Goal: Check status

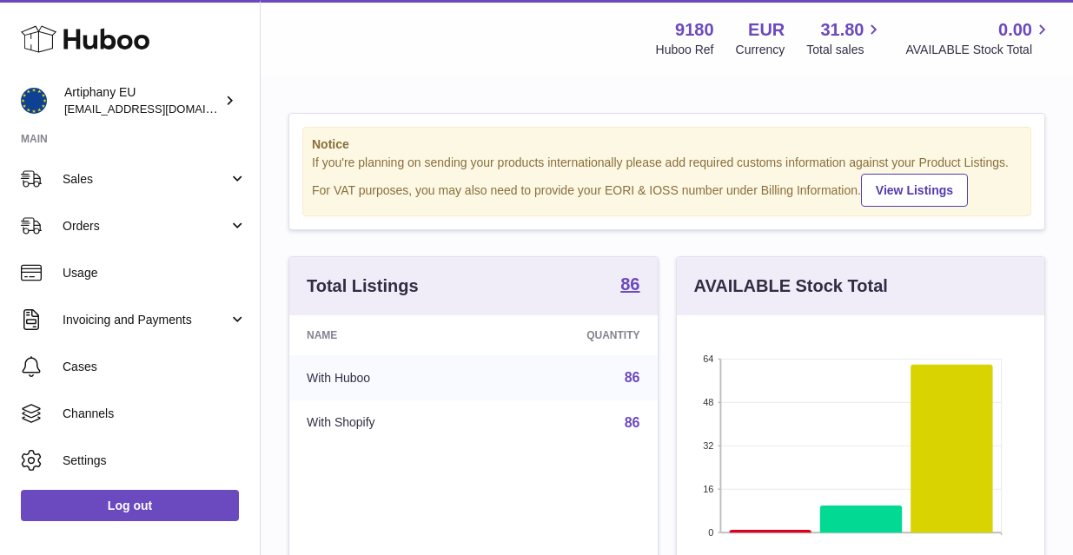
scroll to position [187, 0]
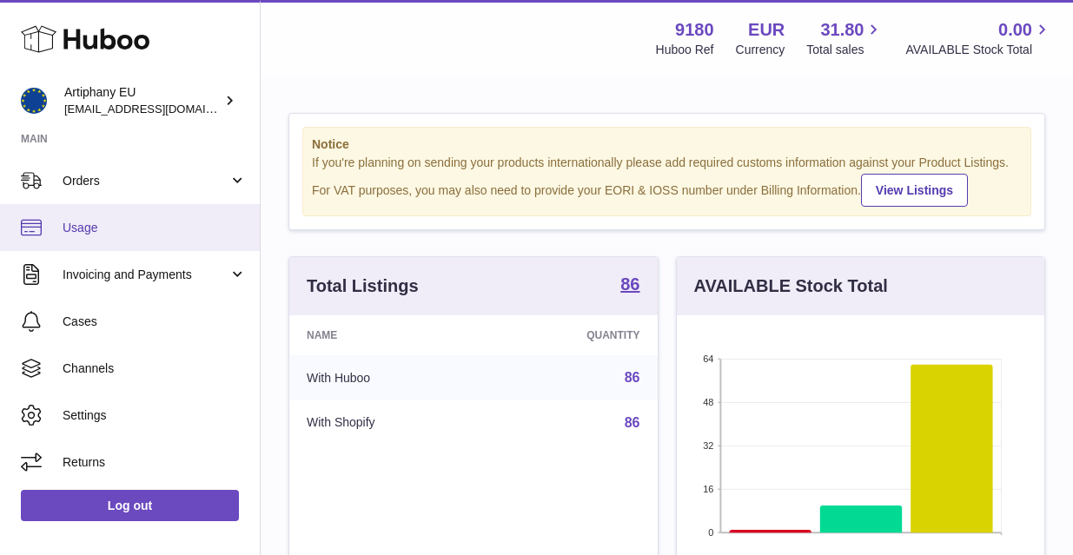
click at [85, 228] on span "Usage" at bounding box center [155, 228] width 184 height 17
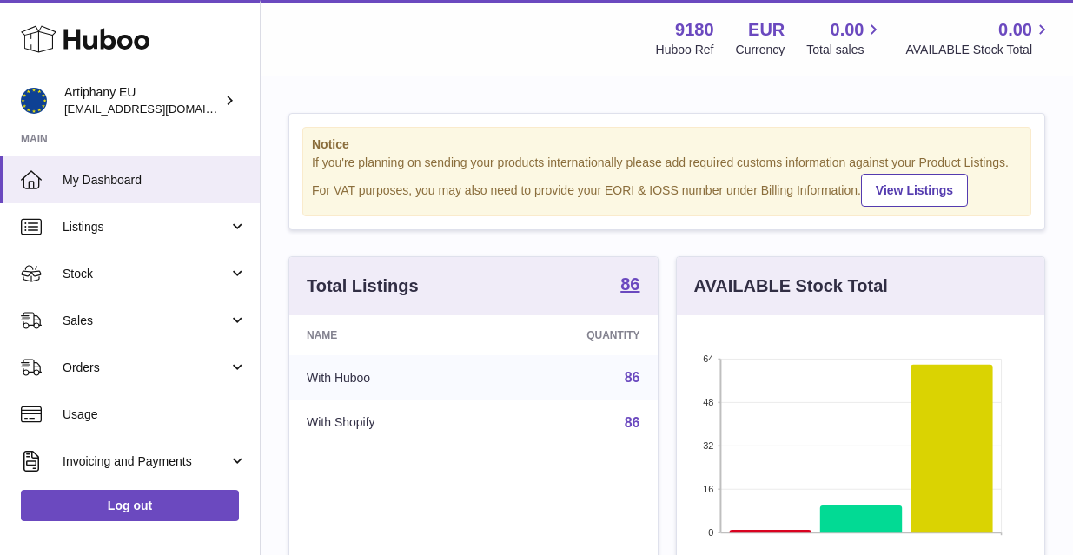
scroll to position [271, 368]
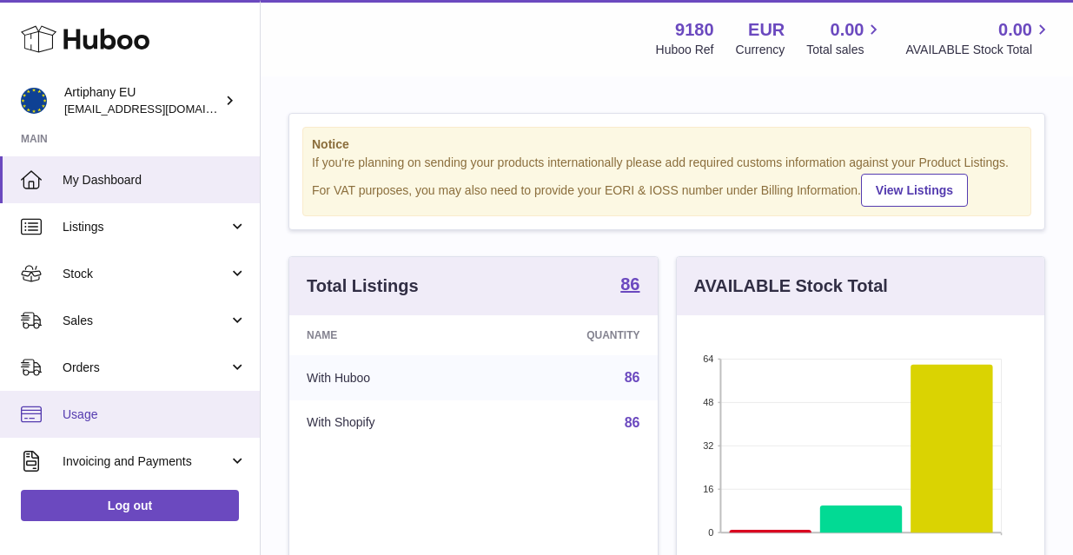
click at [126, 421] on link "Usage" at bounding box center [130, 414] width 260 height 47
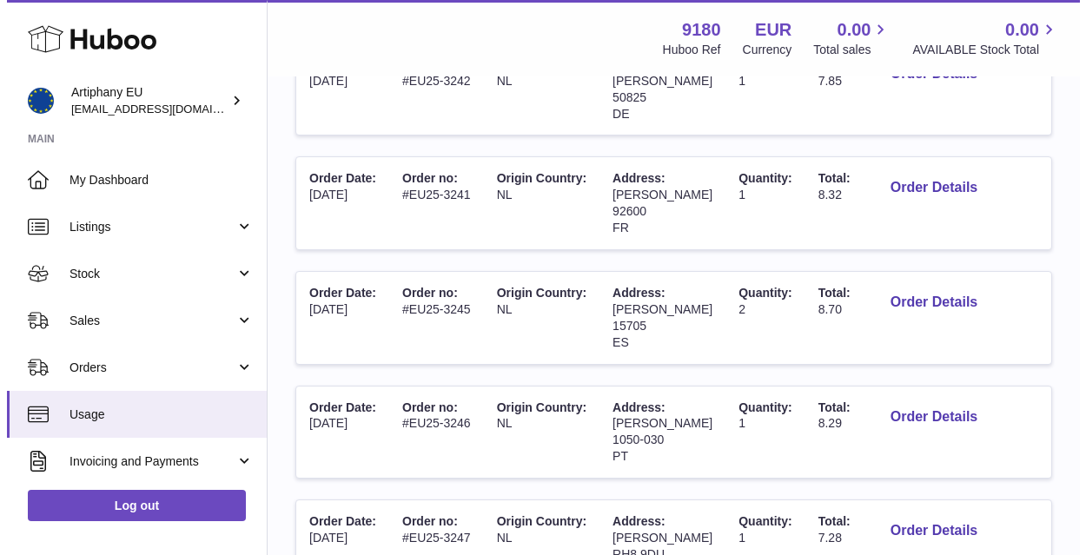
scroll to position [615, 0]
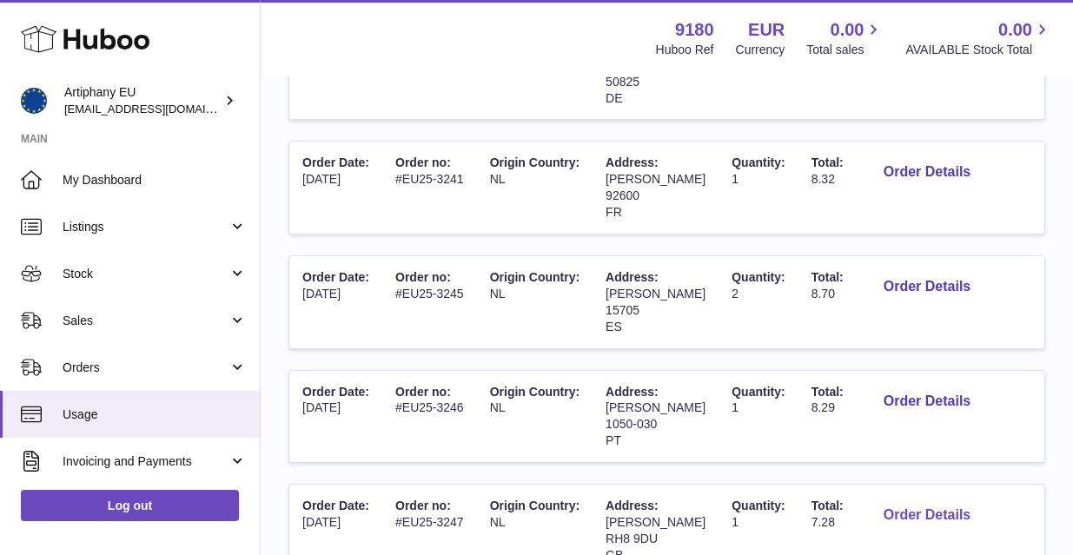
click at [898, 498] on button "Order Details" at bounding box center [927, 516] width 115 height 36
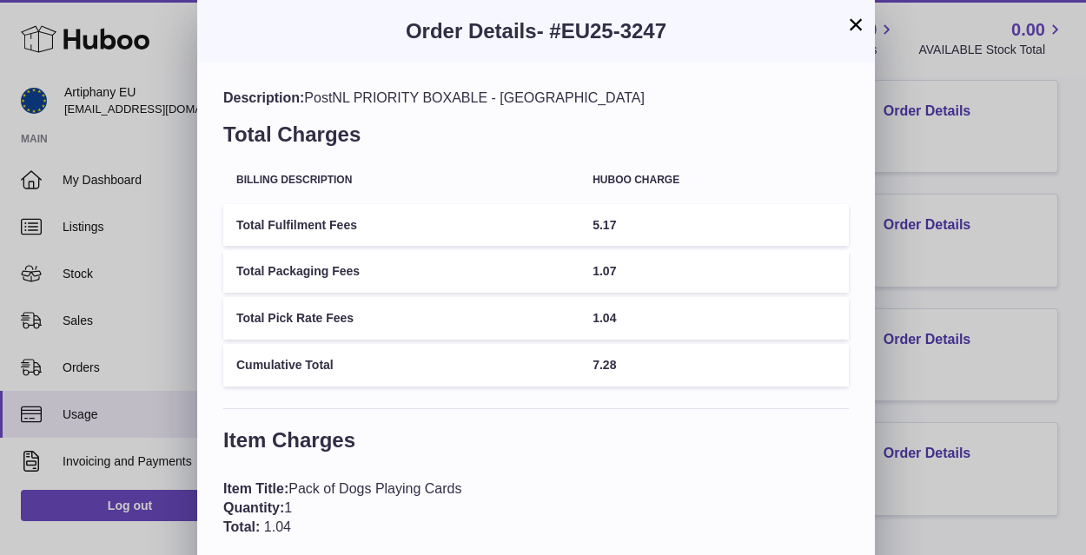
click at [856, 28] on button "×" at bounding box center [856, 24] width 21 height 21
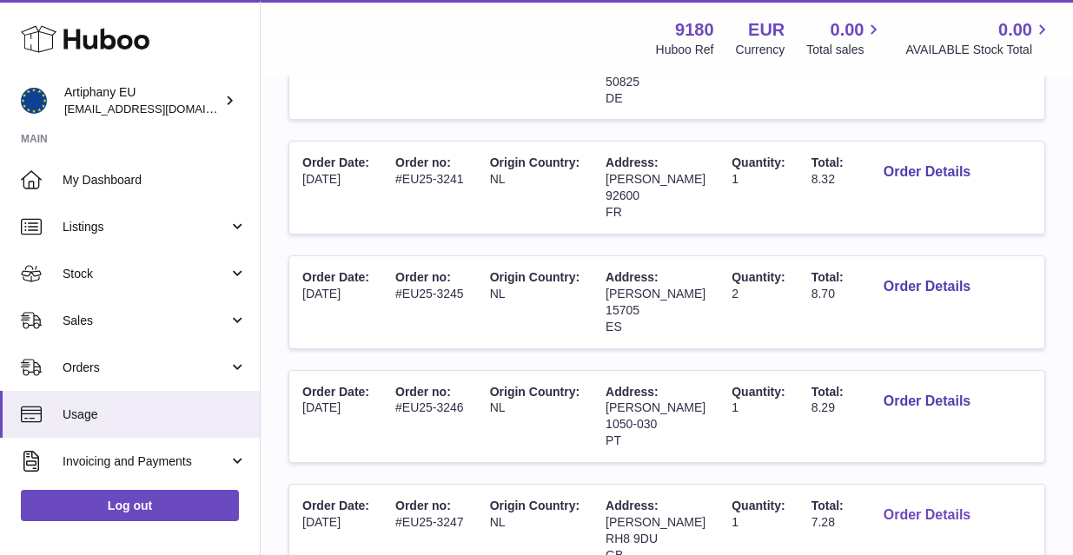
click at [905, 498] on button "Order Details" at bounding box center [927, 516] width 115 height 36
